Goal: Task Accomplishment & Management: Manage account settings

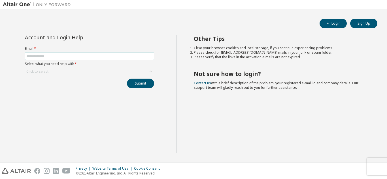
click at [95, 58] on input "text" at bounding box center [89, 56] width 126 height 5
type input "**********"
click at [86, 72] on div "Click to select" at bounding box center [89, 71] width 128 height 7
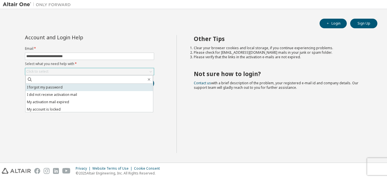
click at [69, 87] on li "I forgot my password" at bounding box center [88, 87] width 127 height 7
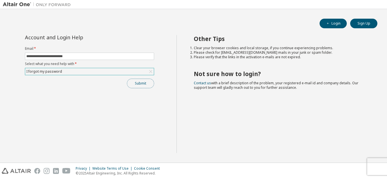
click at [141, 86] on button "Submit" at bounding box center [140, 84] width 27 height 10
click at [337, 26] on button "Login" at bounding box center [332, 24] width 27 height 10
